Goal: Book appointment/travel/reservation

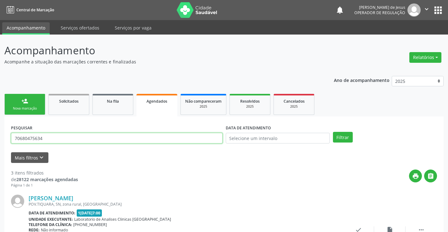
click at [101, 142] on input "70680475634" at bounding box center [116, 138] width 211 height 11
click at [101, 141] on input "70680475634" at bounding box center [116, 138] width 211 height 11
drag, startPoint x: 101, startPoint y: 141, endPoint x: 102, endPoint y: 138, distance: 3.2
click at [102, 141] on input "70680475634" at bounding box center [116, 138] width 211 height 11
type input "709000876464213"
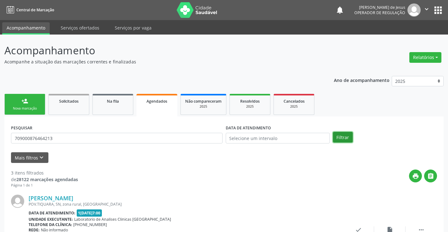
click at [340, 140] on button "Filtrar" at bounding box center [343, 137] width 20 height 11
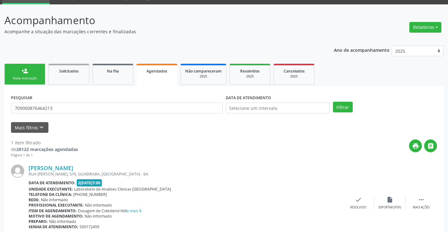
scroll to position [31, 0]
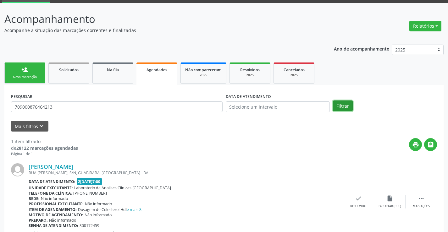
click at [347, 104] on button "Filtrar" at bounding box center [343, 105] width 20 height 11
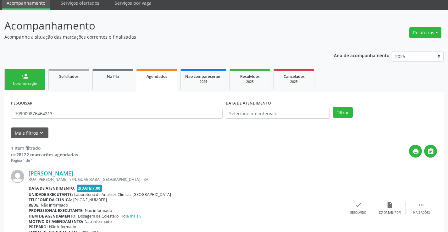
scroll to position [57, 0]
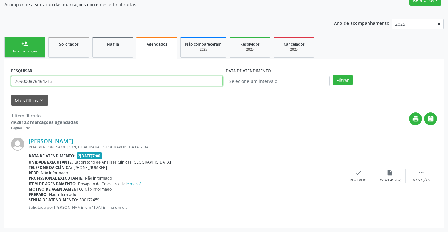
click at [84, 79] on input "709000876464213" at bounding box center [116, 81] width 211 height 11
type input "704101132303679"
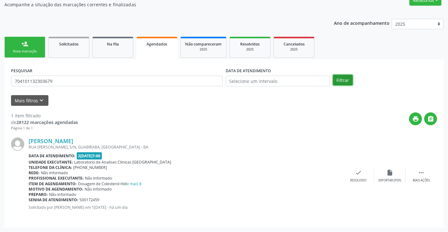
click at [339, 77] on button "Filtrar" at bounding box center [343, 80] width 20 height 11
drag, startPoint x: 64, startPoint y: 167, endPoint x: 190, endPoint y: 136, distance: 129.7
click at [203, 144] on div "[PERSON_NAME] POV.POÇOS, S/N, zona rural, [GEOGRAPHIC_DATA] Data de atendimento…" at bounding box center [186, 176] width 314 height 77
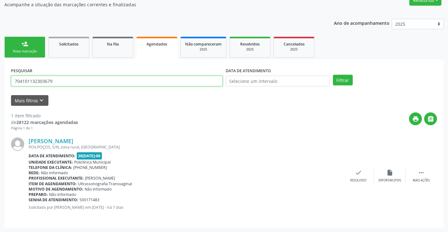
click at [149, 79] on input "704101132303679" at bounding box center [116, 81] width 211 height 11
type input "700007355346703"
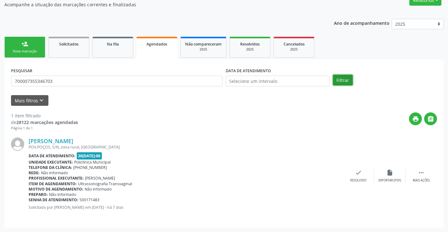
click at [348, 77] on button "Filtrar" at bounding box center [343, 80] width 20 height 11
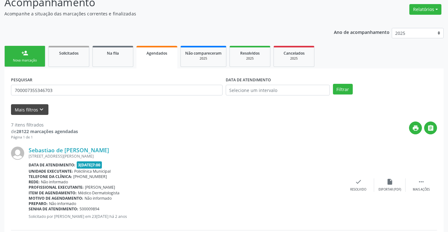
scroll to position [0, 0]
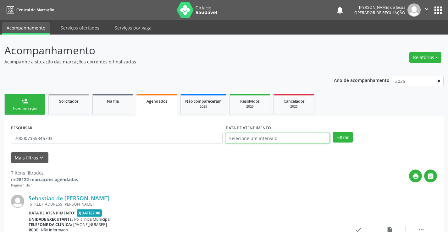
click at [267, 138] on input "text" at bounding box center [277, 138] width 104 height 11
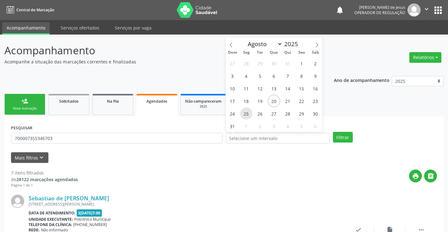
click at [249, 110] on span "25" at bounding box center [246, 113] width 12 height 12
type input "[DATE]"
click at [249, 110] on span "25" at bounding box center [246, 113] width 12 height 12
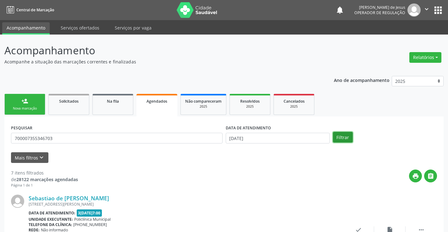
click at [345, 140] on button "Filtrar" at bounding box center [343, 137] width 20 height 11
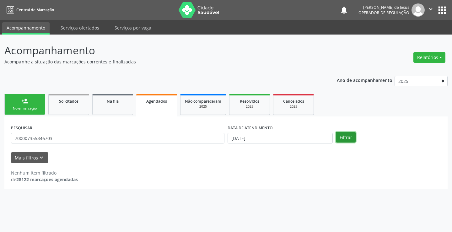
click at [345, 140] on button "Filtrar" at bounding box center [346, 137] width 20 height 11
click at [24, 102] on div "person_add" at bounding box center [24, 101] width 7 height 7
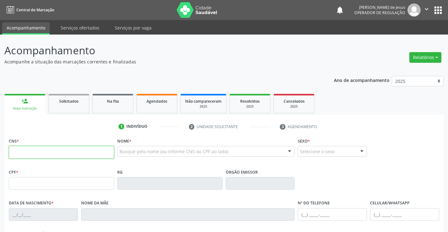
click at [24, 153] on input "text" at bounding box center [61, 152] width 105 height 13
type input "702 8031 5977 5163"
type input "1603072284"
type input "[DATE]"
type input "[PHONE_NUMBER]"
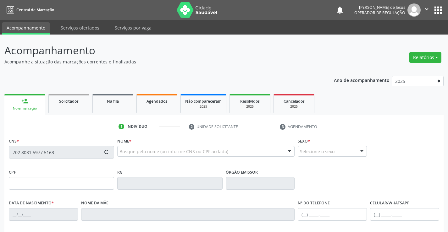
type input "S/N"
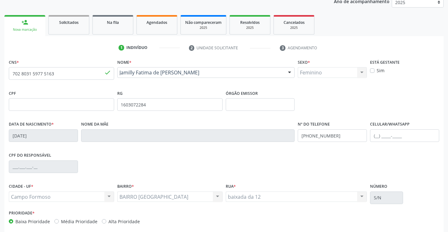
scroll to position [108, 0]
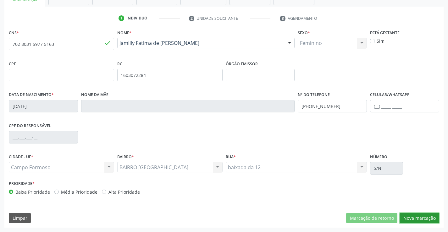
click at [411, 220] on button "Nova marcação" at bounding box center [419, 218] width 40 height 11
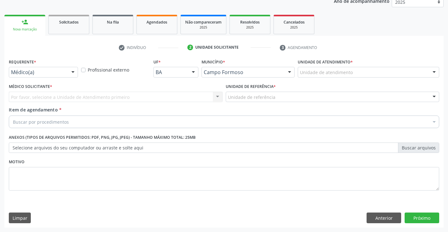
scroll to position [79, 0]
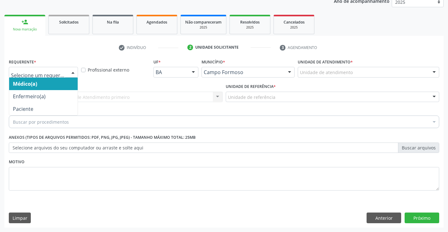
click at [74, 70] on div at bounding box center [72, 72] width 9 height 11
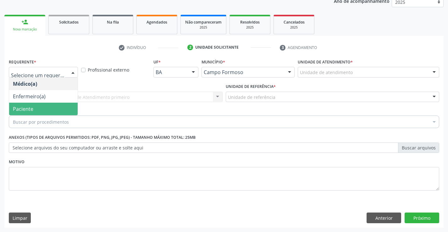
click at [35, 110] on span "Paciente" at bounding box center [43, 109] width 68 height 13
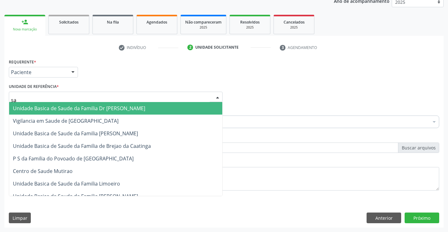
type input "sao"
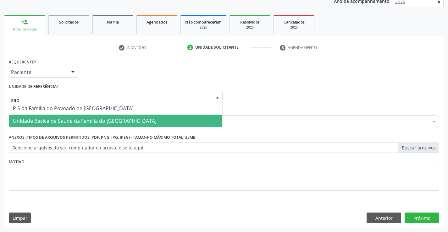
click at [48, 120] on span "Unidade Basica de Saude da Familia do [GEOGRAPHIC_DATA]" at bounding box center [85, 120] width 144 height 7
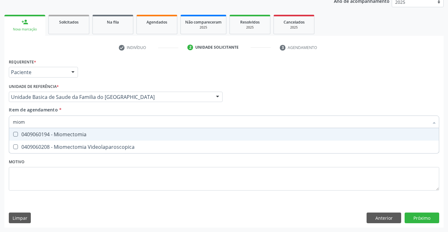
type input "miome"
click at [57, 133] on div "0409060194 - Miomectomia" at bounding box center [224, 134] width 422 height 5
checkbox Miomectomia "true"
click at [421, 220] on div "Requerente * Paciente Médico(a) Enfermeiro(a) Paciente Nenhum resultado encontr…" at bounding box center [223, 142] width 439 height 171
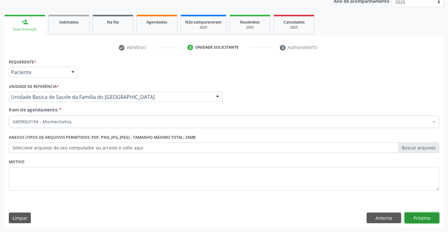
click at [423, 218] on button "Próximo" at bounding box center [421, 218] width 35 height 11
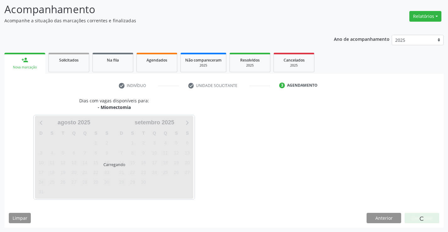
scroll to position [41, 0]
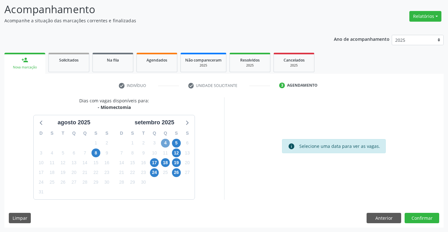
click at [164, 142] on span "4" at bounding box center [165, 143] width 9 height 9
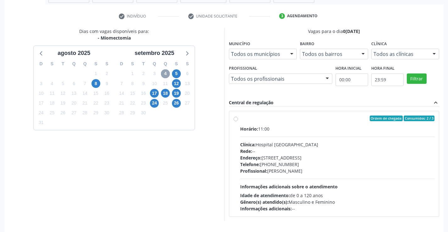
scroll to position [114, 0]
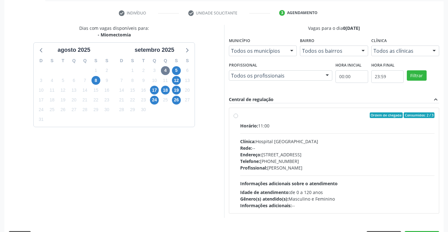
click at [240, 116] on label "Ordem de chegada Consumidos: 2 / 3 Horário: 11:00 Clínica: Hospital [GEOGRAPHIC…" at bounding box center [337, 160] width 194 height 96
click at [237, 116] on input "Ordem de chegada Consumidos: 2 / 3 Horário: 11:00 Clínica: Hospital [GEOGRAPHIC…" at bounding box center [235, 115] width 4 height 6
radio input "true"
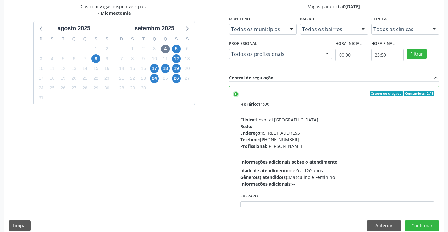
scroll to position [143, 0]
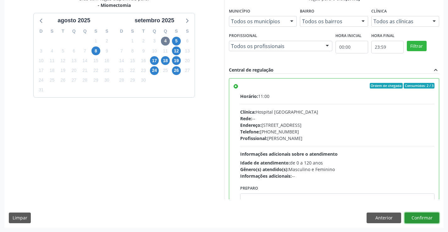
click at [421, 218] on button "Confirmar" at bounding box center [421, 218] width 35 height 11
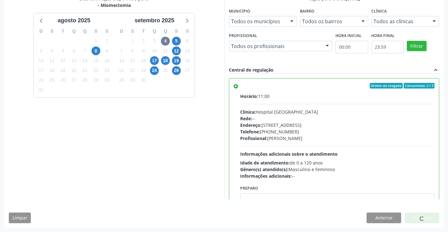
scroll to position [0, 0]
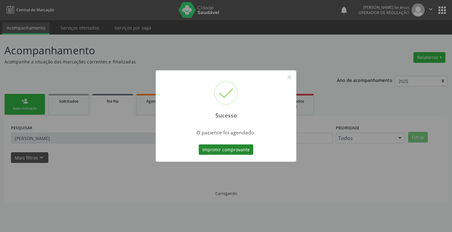
click at [228, 150] on button "Imprimir comprovante" at bounding box center [226, 149] width 55 height 11
